Goal: Information Seeking & Learning: Learn about a topic

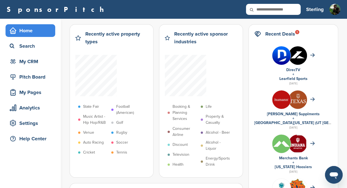
click at [271, 10] on input "text" at bounding box center [273, 9] width 55 height 11
type input "*********"
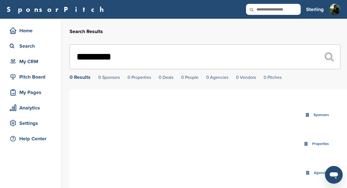
click at [142, 52] on input "*********" at bounding box center [205, 56] width 271 height 25
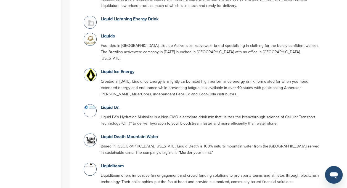
scroll to position [155, 0]
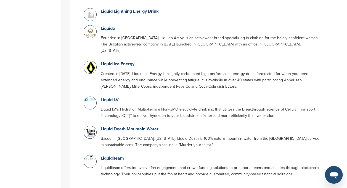
type input "******"
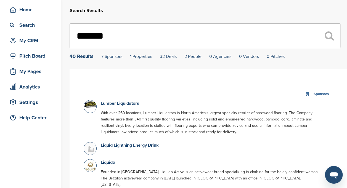
scroll to position [0, 0]
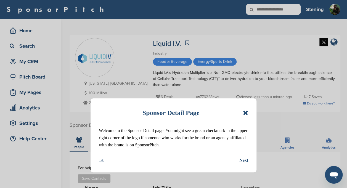
click at [244, 115] on icon at bounding box center [245, 112] width 5 height 7
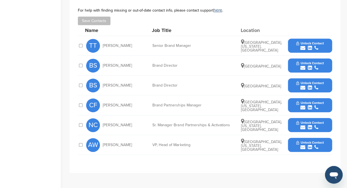
scroll to position [151, 0]
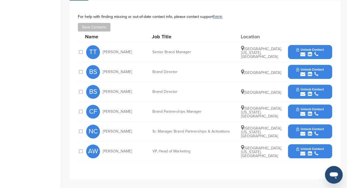
click at [302, 108] on span "Unlock Contact" at bounding box center [309, 109] width 27 height 4
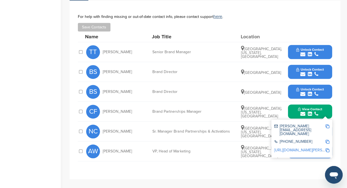
click at [327, 125] on img at bounding box center [327, 126] width 4 height 4
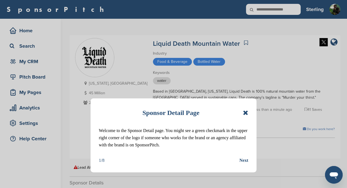
click at [248, 114] on div "Sponsor Detail Page Welcome to the Sponsor Detail page. You might see a green c…" at bounding box center [173, 135] width 166 height 74
click at [246, 112] on icon at bounding box center [245, 112] width 5 height 7
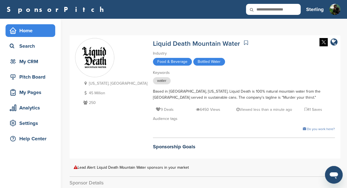
click at [30, 32] on div "Home" at bounding box center [31, 31] width 47 height 10
click at [26, 29] on div "Home" at bounding box center [31, 31] width 47 height 10
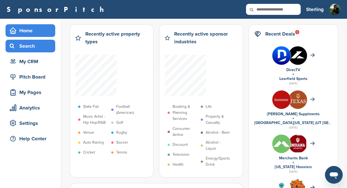
click at [29, 46] on div "Search" at bounding box center [31, 46] width 47 height 10
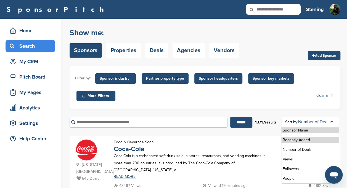
click at [307, 139] on li "Recently Added" at bounding box center [309, 140] width 57 height 6
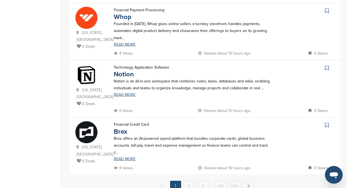
scroll to position [534, 0]
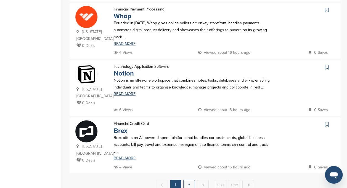
click at [189, 180] on link "2" at bounding box center [189, 185] width 12 height 10
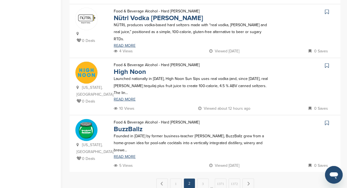
scroll to position [530, 0]
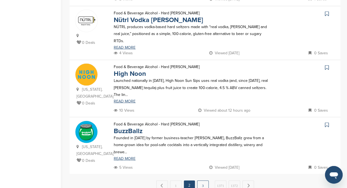
click at [205, 181] on link "3" at bounding box center [203, 186] width 12 height 10
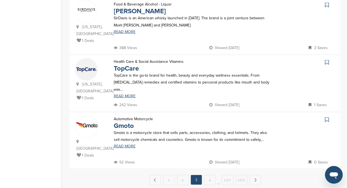
scroll to position [536, 0]
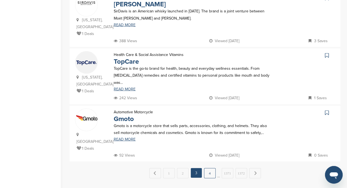
click at [210, 168] on link "4" at bounding box center [210, 173] width 12 height 10
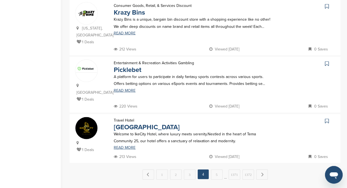
scroll to position [537, 0]
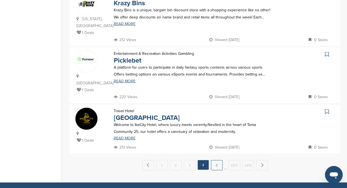
click at [215, 160] on link "5" at bounding box center [217, 165] width 12 height 10
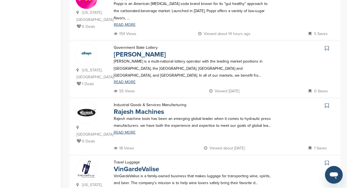
scroll to position [505, 0]
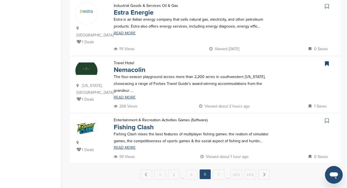
scroll to position [567, 0]
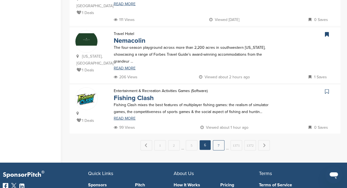
click at [217, 140] on link "7" at bounding box center [219, 145] width 12 height 10
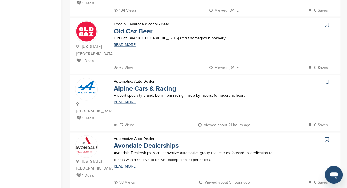
scroll to position [516, 0]
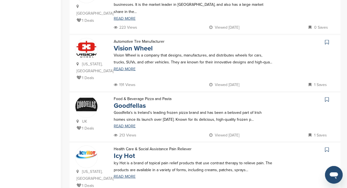
scroll to position [508, 0]
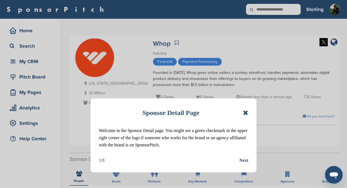
click at [244, 112] on icon at bounding box center [245, 112] width 5 height 7
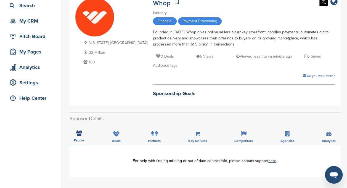
scroll to position [1, 0]
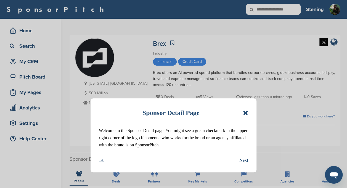
click at [246, 113] on icon at bounding box center [245, 112] width 5 height 7
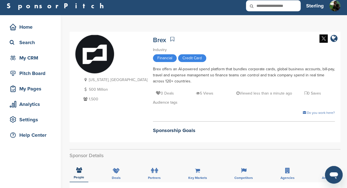
scroll to position [1, 0]
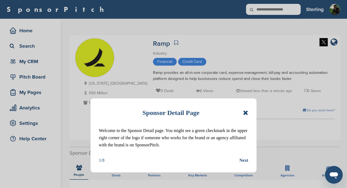
click at [246, 108] on div "Sponsor Detail Page" at bounding box center [173, 113] width 149 height 12
click at [246, 111] on icon at bounding box center [245, 112] width 5 height 7
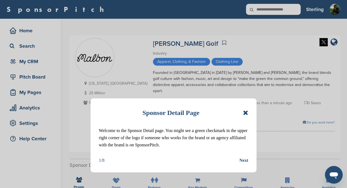
click at [243, 113] on icon at bounding box center [245, 112] width 5 height 7
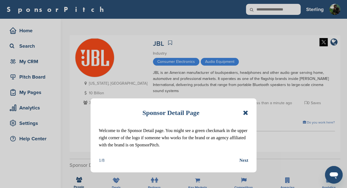
click at [246, 112] on icon at bounding box center [245, 112] width 5 height 7
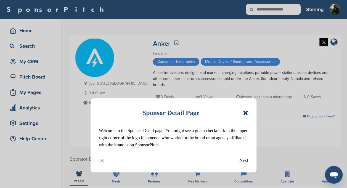
click at [245, 113] on icon at bounding box center [245, 112] width 5 height 7
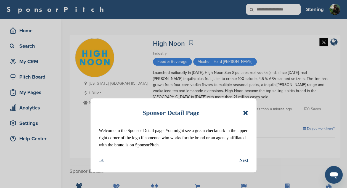
click at [245, 115] on icon at bounding box center [245, 112] width 5 height 7
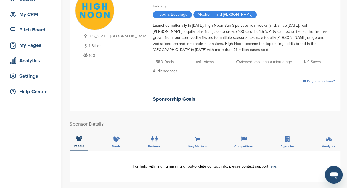
scroll to position [44, 0]
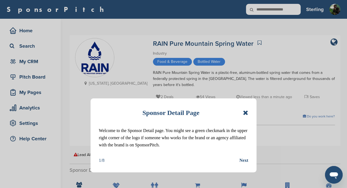
click at [244, 115] on icon at bounding box center [245, 112] width 5 height 7
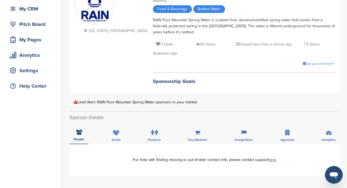
scroll to position [27, 0]
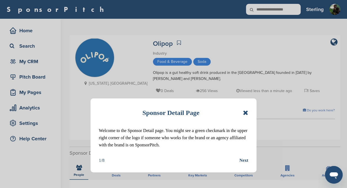
click at [243, 113] on icon at bounding box center [245, 112] width 5 height 7
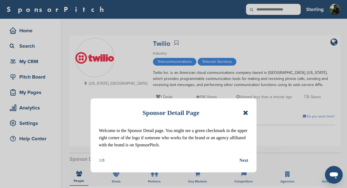
click at [246, 113] on icon at bounding box center [245, 112] width 5 height 7
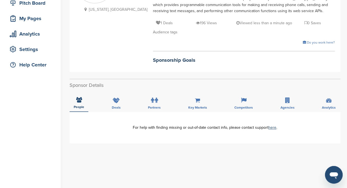
scroll to position [76, 0]
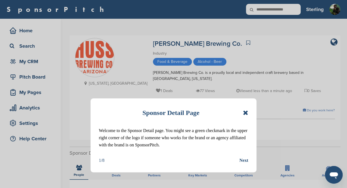
click at [250, 111] on div "Sponsor Detail Page Welcome to the Sponsor Detail page. You might see a green c…" at bounding box center [173, 135] width 166 height 74
click at [246, 112] on icon at bounding box center [245, 112] width 5 height 7
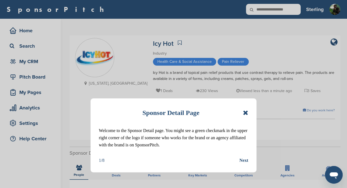
click at [244, 113] on icon at bounding box center [245, 112] width 5 height 7
